Goal: Obtain resource: Download file/media

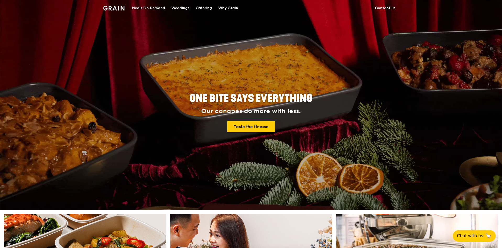
click at [202, 11] on div "Catering" at bounding box center [204, 8] width 16 height 16
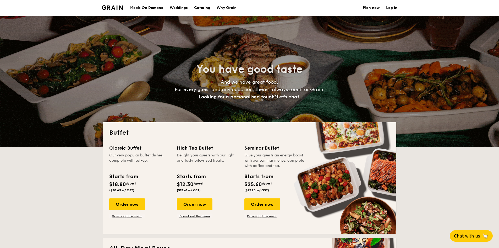
select select
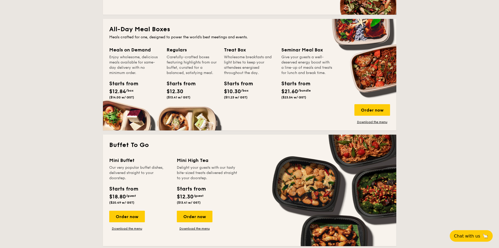
scroll to position [210, 0]
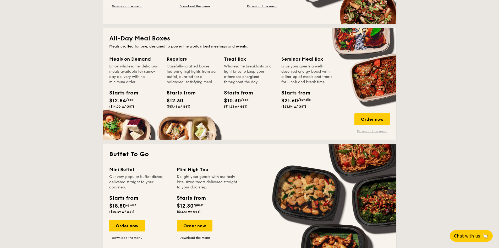
click at [359, 133] on link "Download the menu" at bounding box center [373, 131] width 36 height 4
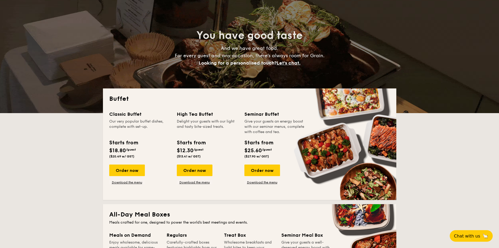
scroll to position [79, 0]
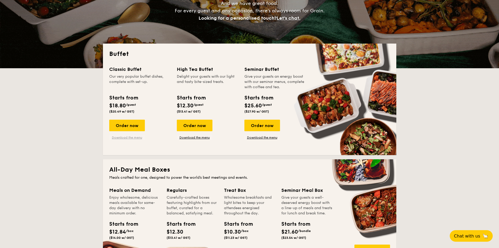
click at [133, 138] on link "Download the menu" at bounding box center [127, 137] width 36 height 4
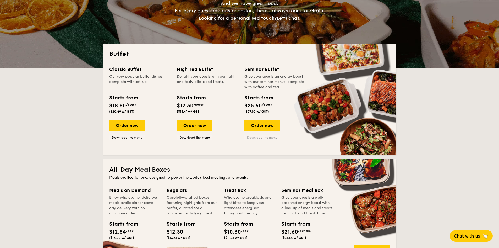
click at [270, 137] on link "Download the menu" at bounding box center [263, 137] width 36 height 4
